Goal: Task Accomplishment & Management: Manage account settings

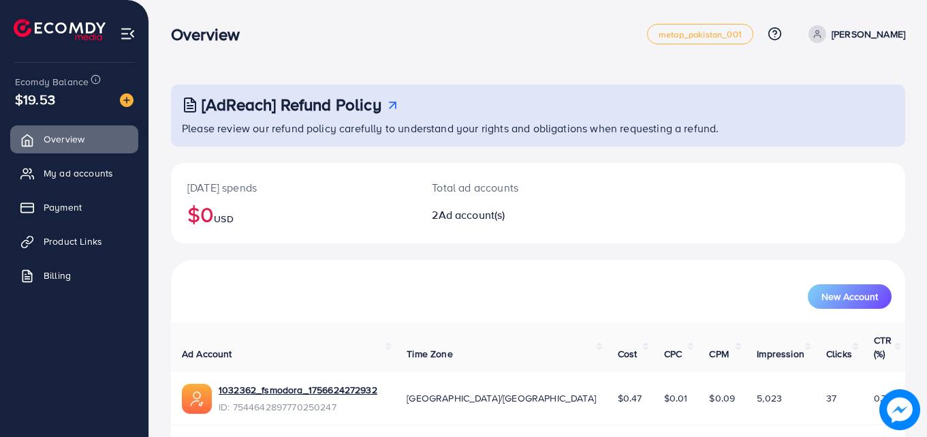
scroll to position [86, 0]
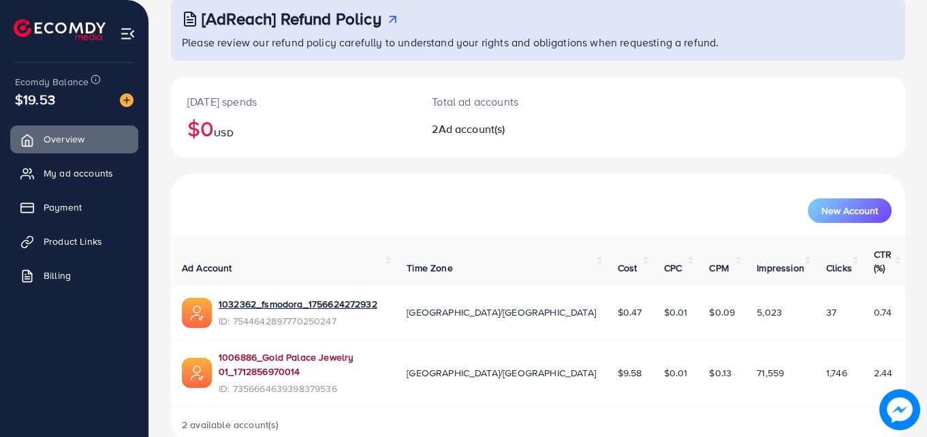
click at [385, 350] on link "1006886_Gold Palace Jewelry 01_1712856970014" at bounding box center [302, 364] width 166 height 28
click at [98, 180] on span "My ad accounts" at bounding box center [81, 173] width 69 height 14
click at [69, 209] on span "Payment" at bounding box center [66, 207] width 38 height 14
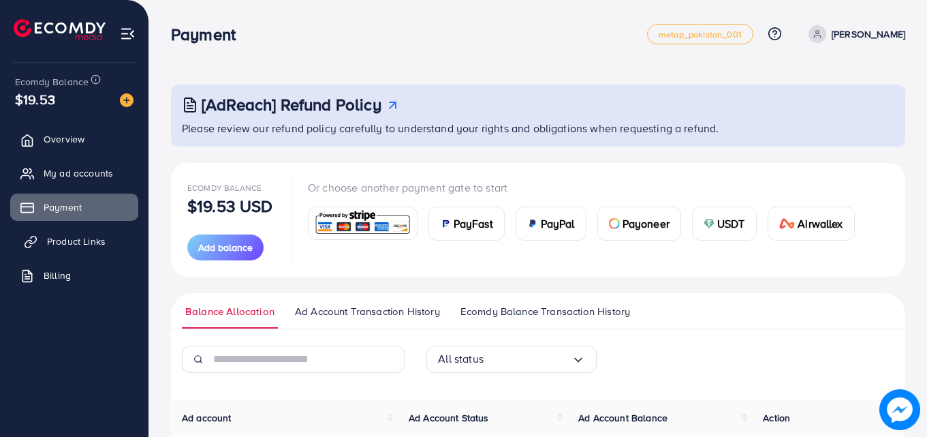
click at [72, 241] on span "Product Links" at bounding box center [76, 241] width 59 height 14
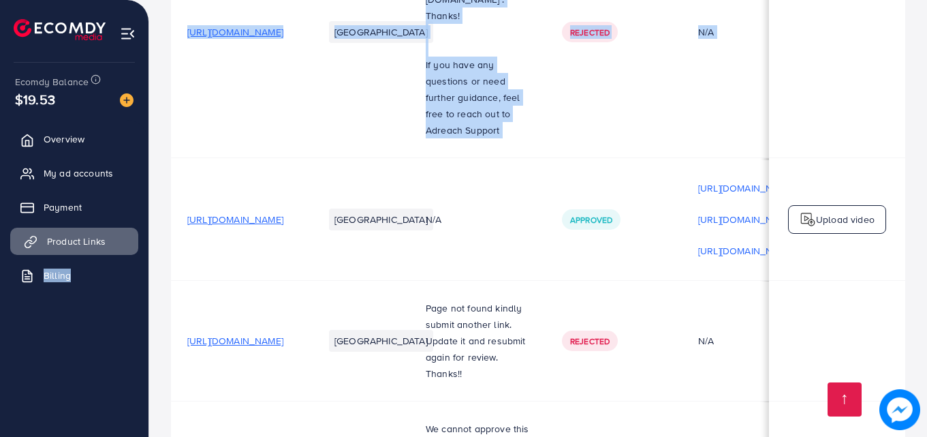
drag, startPoint x: 183, startPoint y: 224, endPoint x: 121, endPoint y: 232, distance: 62.4
click at [116, 232] on div "Product links management metap_pakistan_001 Help Center Contact Support Plans a…" at bounding box center [463, 373] width 927 height 1299
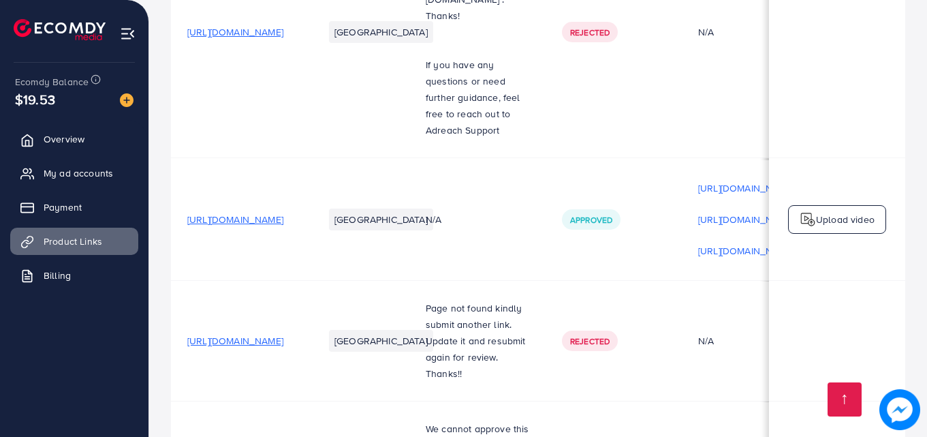
click at [223, 253] on td "[URL][DOMAIN_NAME]" at bounding box center [239, 219] width 136 height 123
drag, startPoint x: 254, startPoint y: 223, endPoint x: 234, endPoint y: 249, distance: 33.5
click at [234, 249] on td "[URL][DOMAIN_NAME]" at bounding box center [239, 219] width 136 height 123
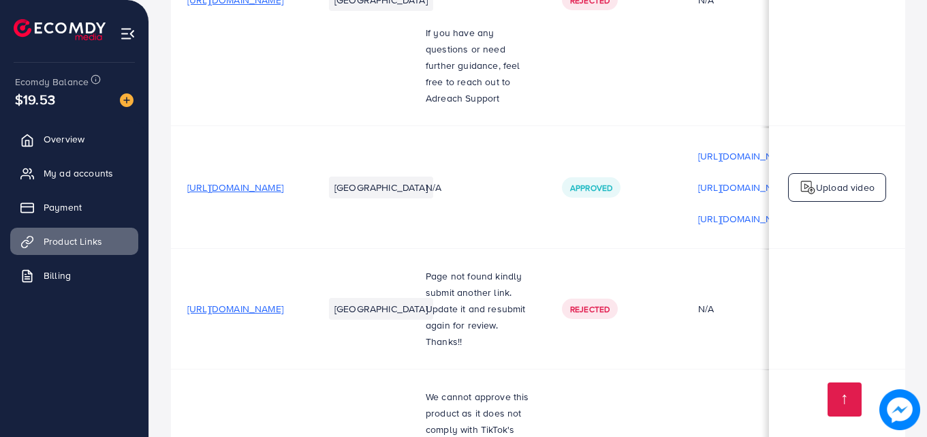
scroll to position [309, 0]
click at [249, 190] on span "[URL][DOMAIN_NAME]" at bounding box center [235, 187] width 96 height 14
click at [165, 341] on div "Your product links Learn Create new Product URLs Target markets Reason rejected…" at bounding box center [538, 340] width 778 height 1299
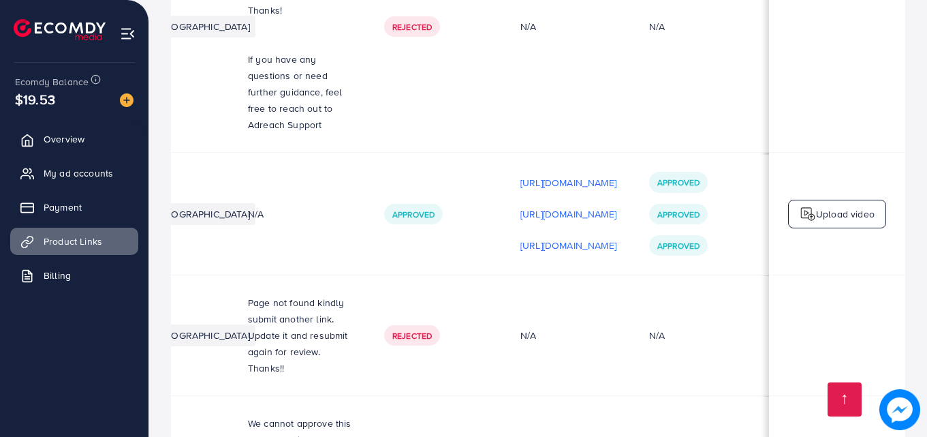
scroll to position [0, 345]
